Goal: Transaction & Acquisition: Download file/media

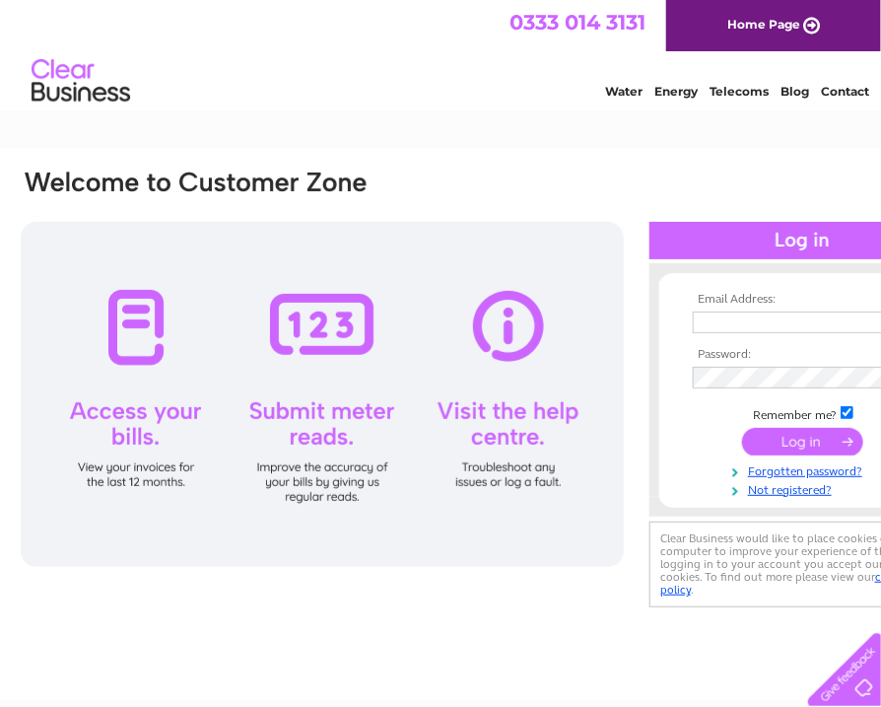
type input "sandy@people-share.com"
click at [805, 448] on input "submit" at bounding box center [802, 442] width 121 height 28
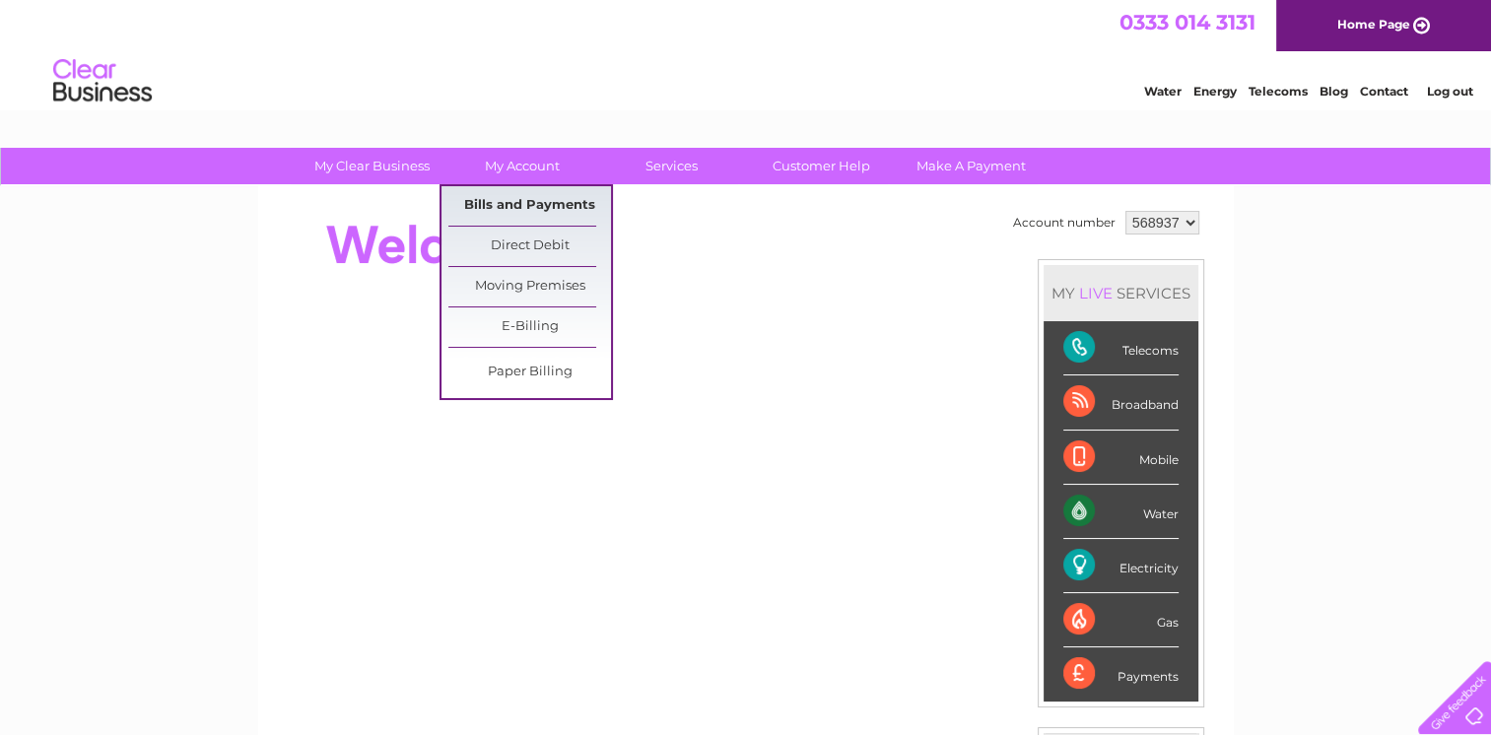
click at [497, 189] on link "Bills and Payments" at bounding box center [529, 205] width 163 height 39
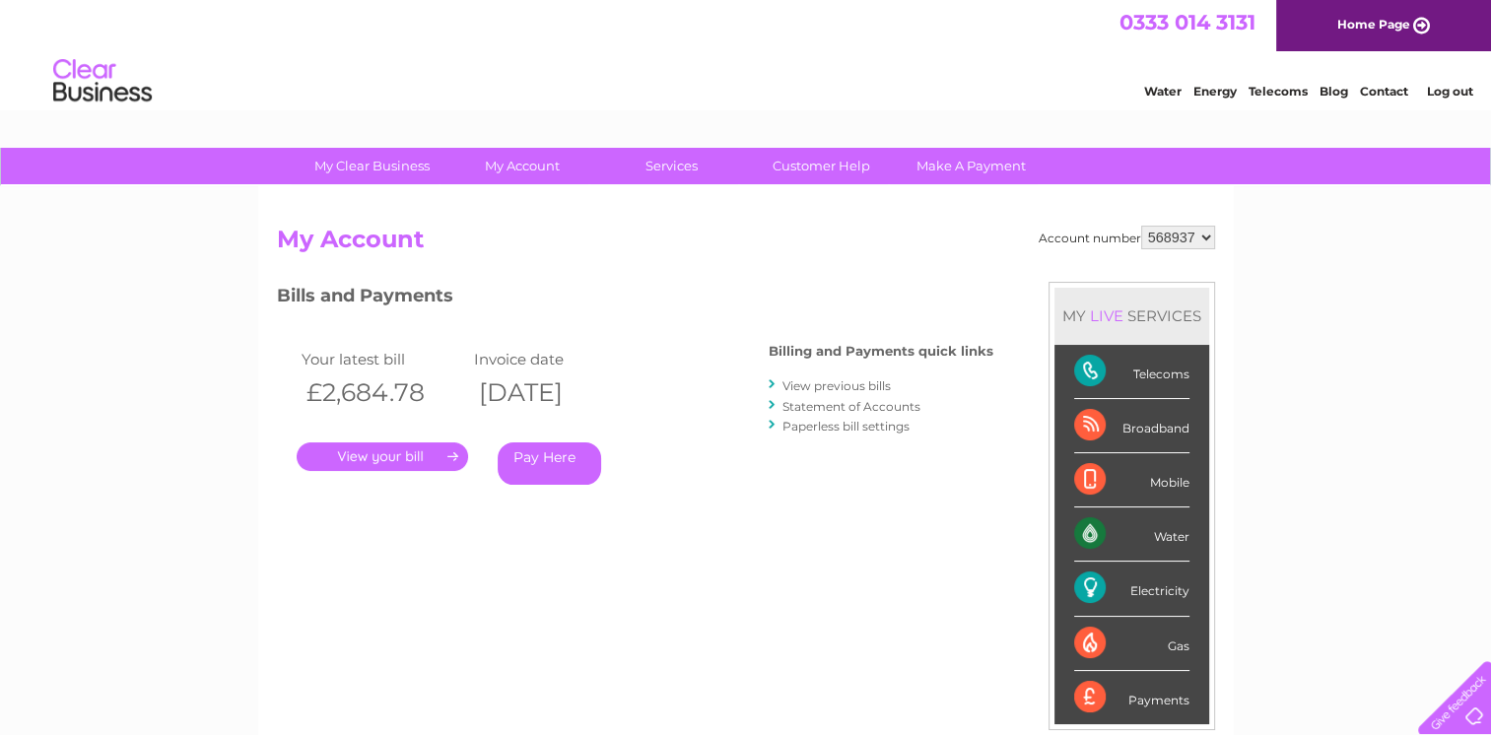
click at [434, 460] on link "." at bounding box center [382, 456] width 171 height 29
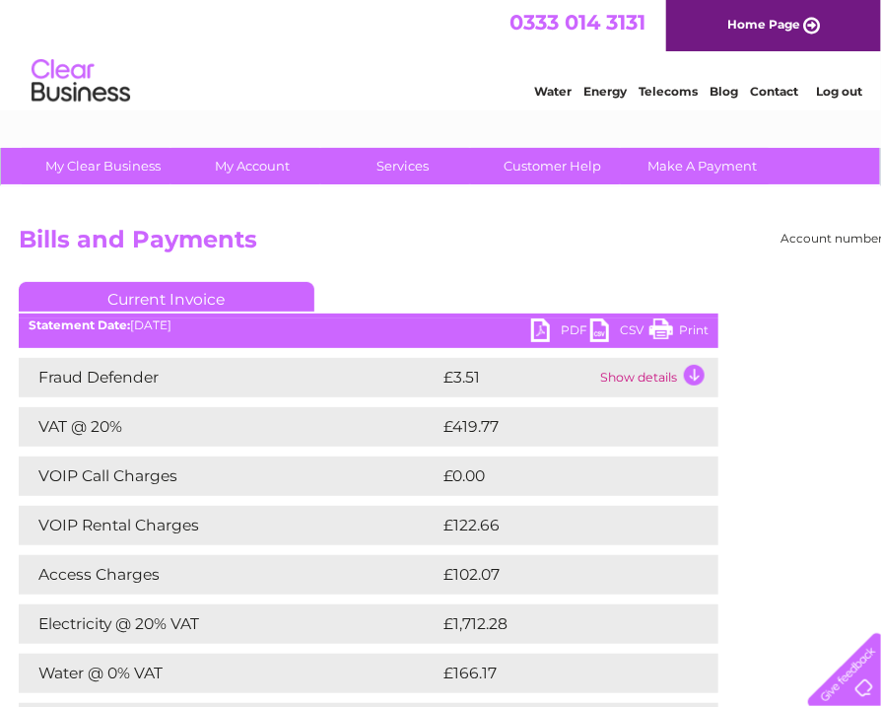
click at [725, 254] on h2 "Bills and Payments" at bounding box center [488, 244] width 938 height 37
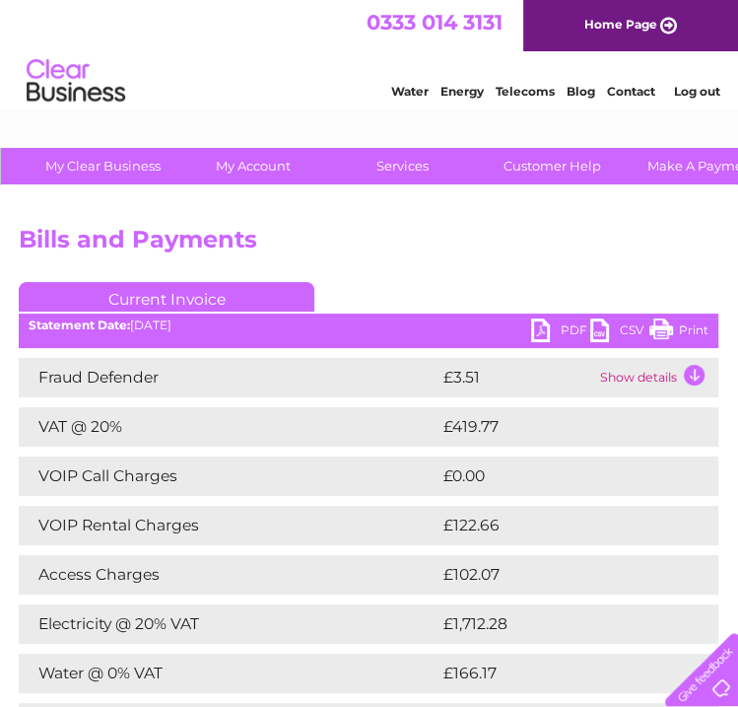
click at [560, 319] on link "PDF" at bounding box center [560, 332] width 59 height 29
